Goal: Task Accomplishment & Management: Use online tool/utility

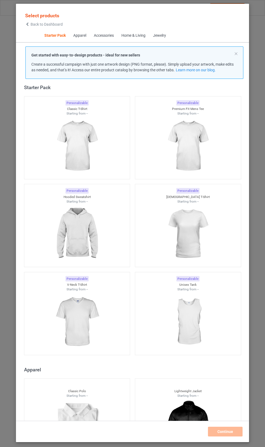
click at [50, 145] on div at bounding box center [77, 146] width 106 height 60
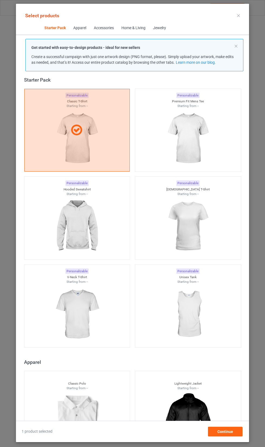
click at [207, 152] on img at bounding box center [187, 138] width 48 height 60
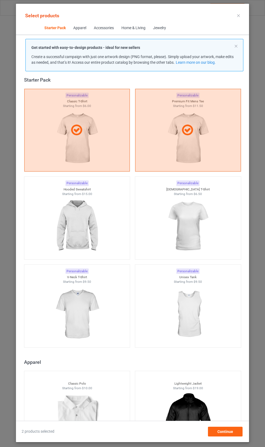
click at [63, 220] on img at bounding box center [77, 226] width 48 height 60
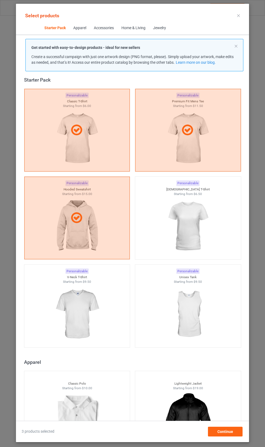
click at [198, 228] on img at bounding box center [187, 226] width 48 height 60
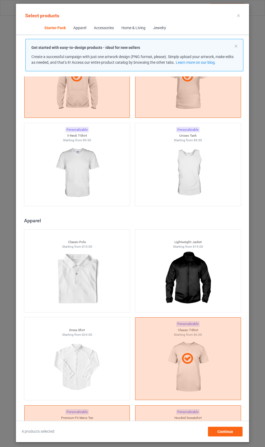
scroll to position [146, 0]
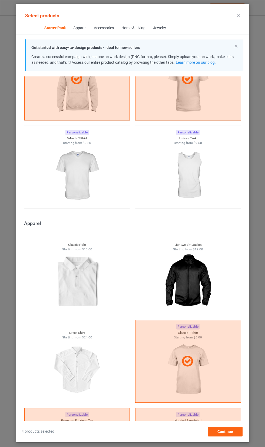
click at [191, 178] on img at bounding box center [187, 175] width 48 height 60
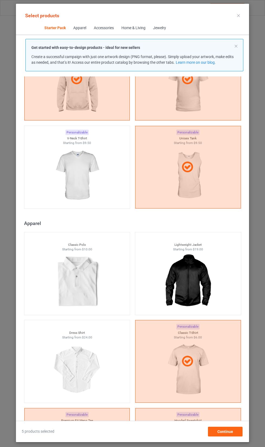
click at [93, 185] on img at bounding box center [77, 175] width 48 height 60
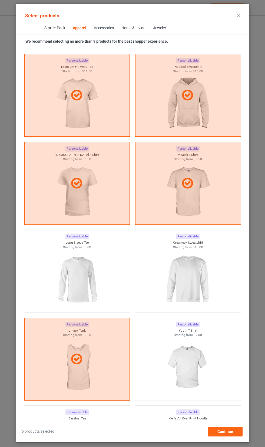
scroll to position [485, 0]
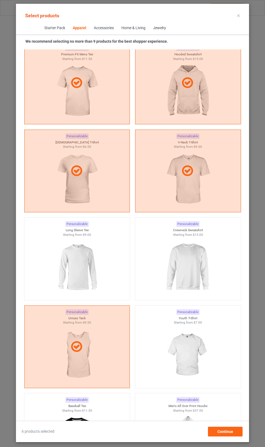
click at [185, 267] on img at bounding box center [187, 267] width 48 height 60
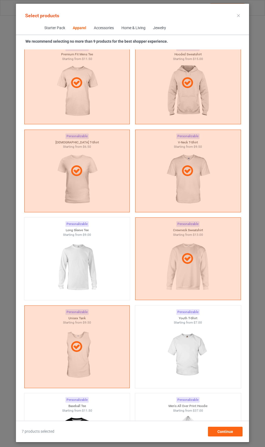
click at [75, 268] on img at bounding box center [77, 267] width 48 height 60
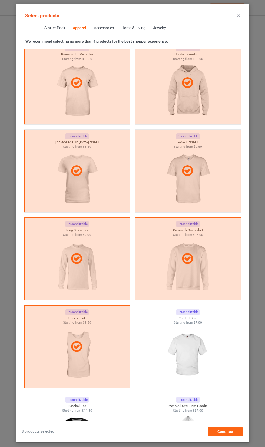
click at [177, 352] on img at bounding box center [187, 355] width 48 height 60
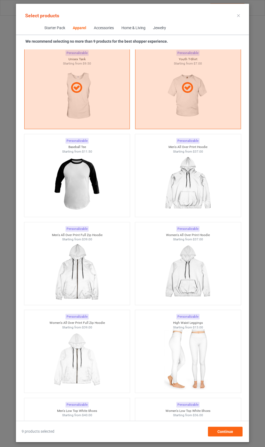
scroll to position [753, 0]
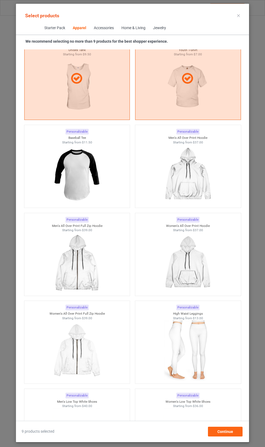
click at [63, 179] on img at bounding box center [77, 174] width 48 height 60
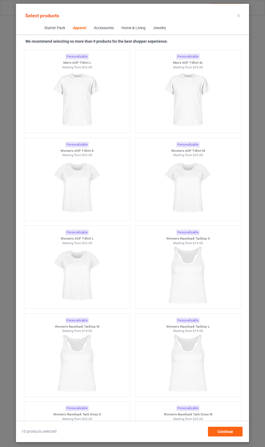
scroll to position [2197, 0]
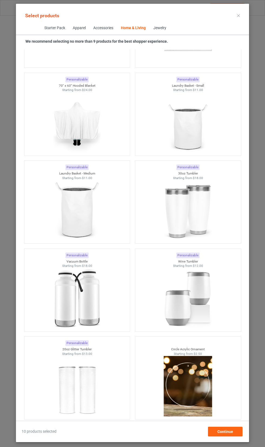
scroll to position [7957, 0]
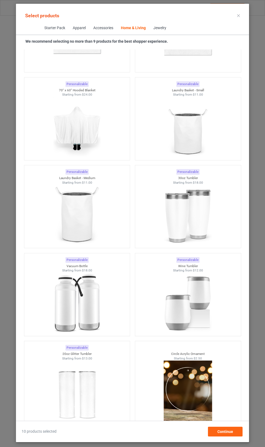
click at [197, 185] on img at bounding box center [187, 215] width 48 height 60
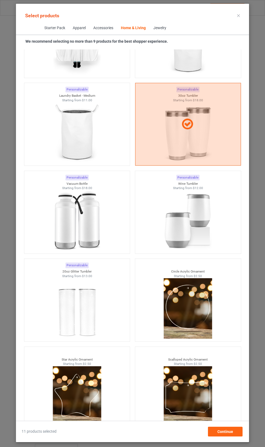
scroll to position [8039, 0]
click at [193, 190] on img at bounding box center [187, 220] width 48 height 60
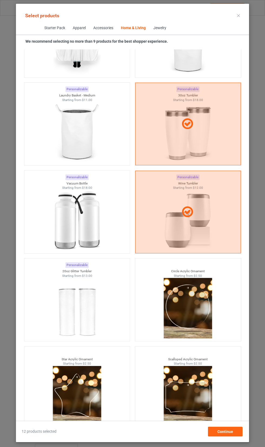
click at [67, 278] on img at bounding box center [77, 308] width 48 height 60
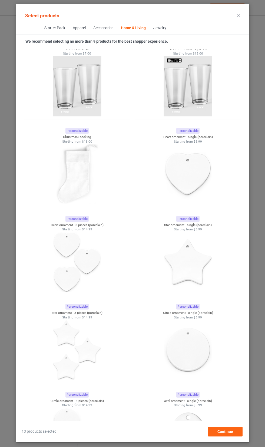
scroll to position [7115, 0]
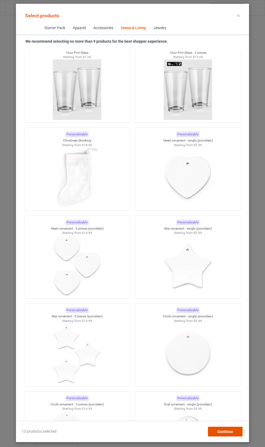
click at [234, 430] on div "Continue" at bounding box center [225, 432] width 35 height 10
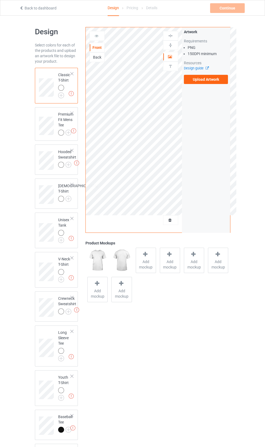
click at [218, 83] on label "Upload Artwork" at bounding box center [206, 79] width 44 height 9
click at [0, 0] on input "Upload Artwork" at bounding box center [0, 0] width 0 height 0
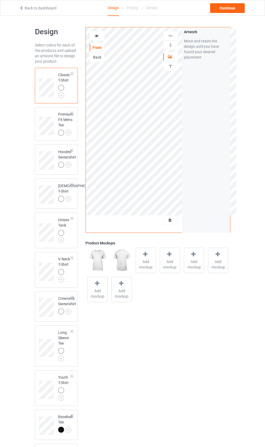
click at [218, 150] on div "Artwork Move and resize the design until you have found your desired placement" at bounding box center [206, 129] width 48 height 205
click at [96, 35] on icon at bounding box center [96, 35] width 5 height 4
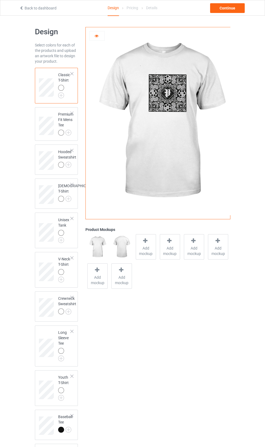
click at [169, 92] on img at bounding box center [161, 121] width 150 height 188
click at [96, 35] on icon at bounding box center [96, 35] width 5 height 4
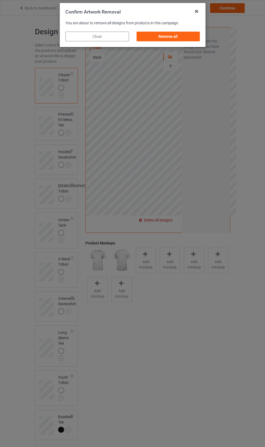
click at [186, 37] on div "Remove all" at bounding box center [167, 37] width 63 height 10
